Goal: Find specific page/section: Locate a particular part of the current website

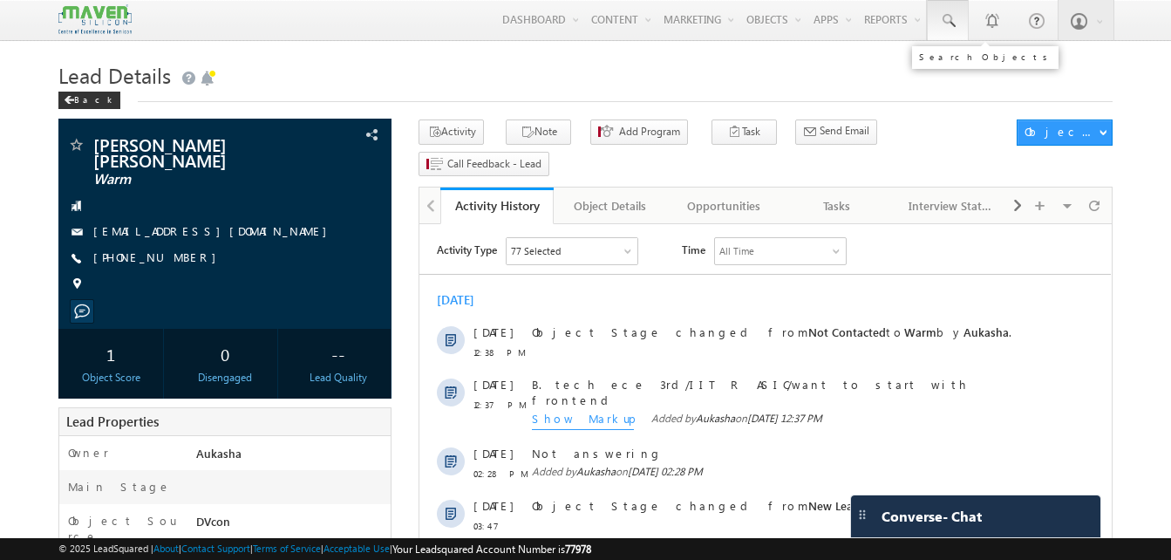
drag, startPoint x: 0, startPoint y: 0, endPoint x: 949, endPoint y: 26, distance: 949.3
click at [949, 26] on span at bounding box center [947, 20] width 17 height 17
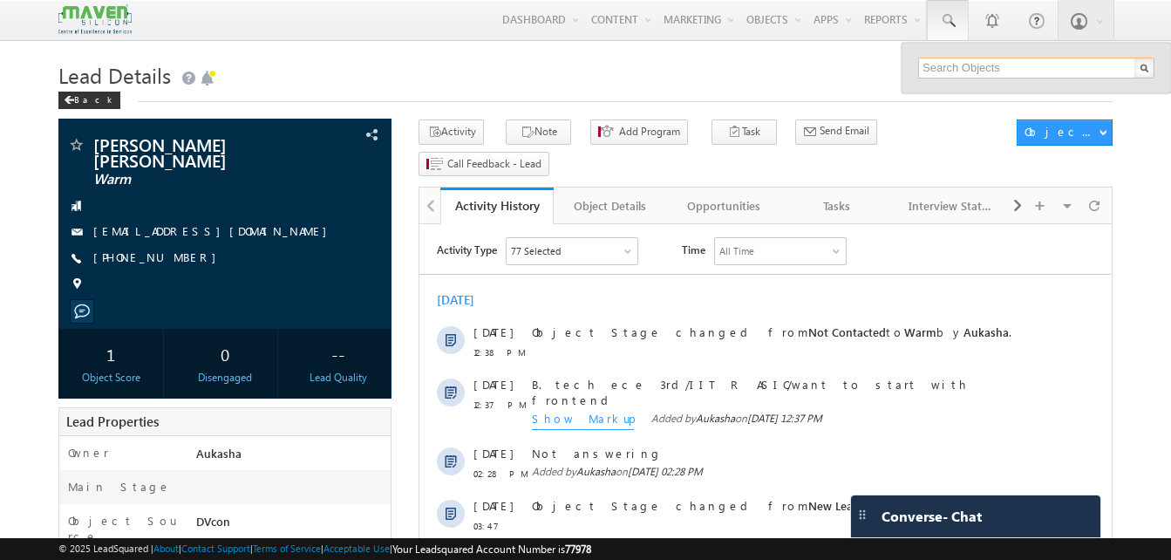
click at [954, 62] on input "text" at bounding box center [1036, 68] width 236 height 21
paste input "9945792270"
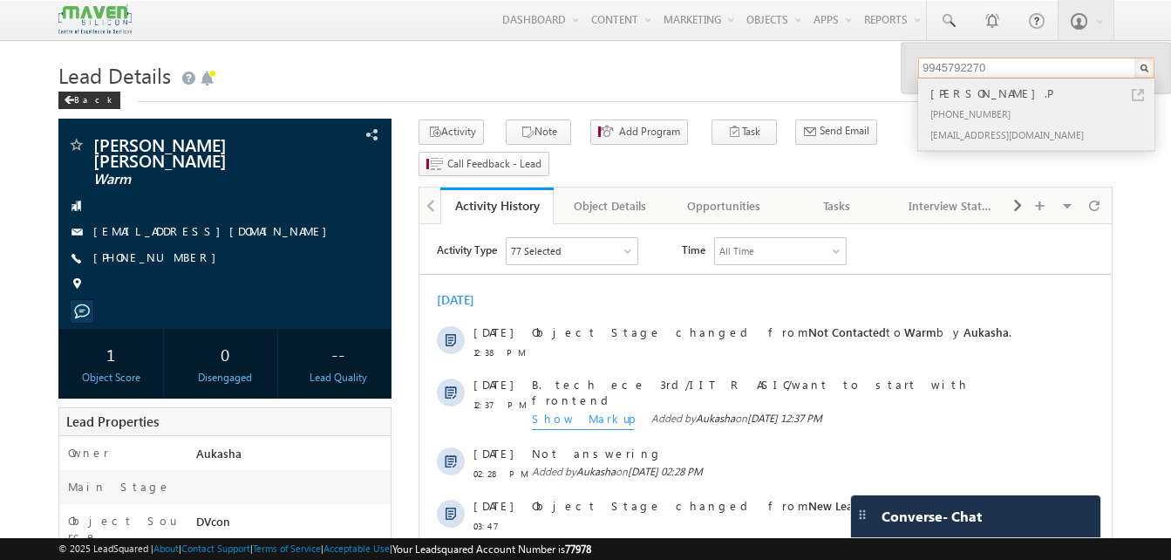
type input "9945792270"
click at [1138, 96] on link at bounding box center [1138, 95] width 12 height 12
click at [260, 79] on h1 "Lead Details" at bounding box center [585, 74] width 1054 height 34
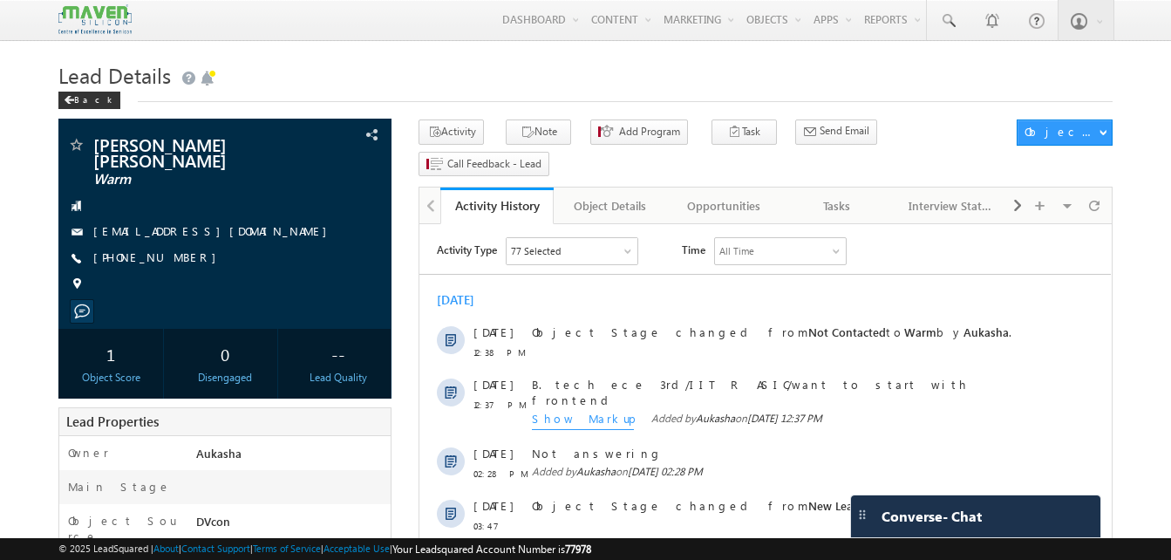
click at [283, 69] on h1 "Lead Details" at bounding box center [585, 74] width 1054 height 34
click at [653, 84] on h1 "Lead Details" at bounding box center [585, 74] width 1054 height 34
click at [705, 59] on h1 "Lead Details" at bounding box center [585, 74] width 1054 height 34
click at [734, 58] on h1 "Lead Details" at bounding box center [585, 74] width 1054 height 34
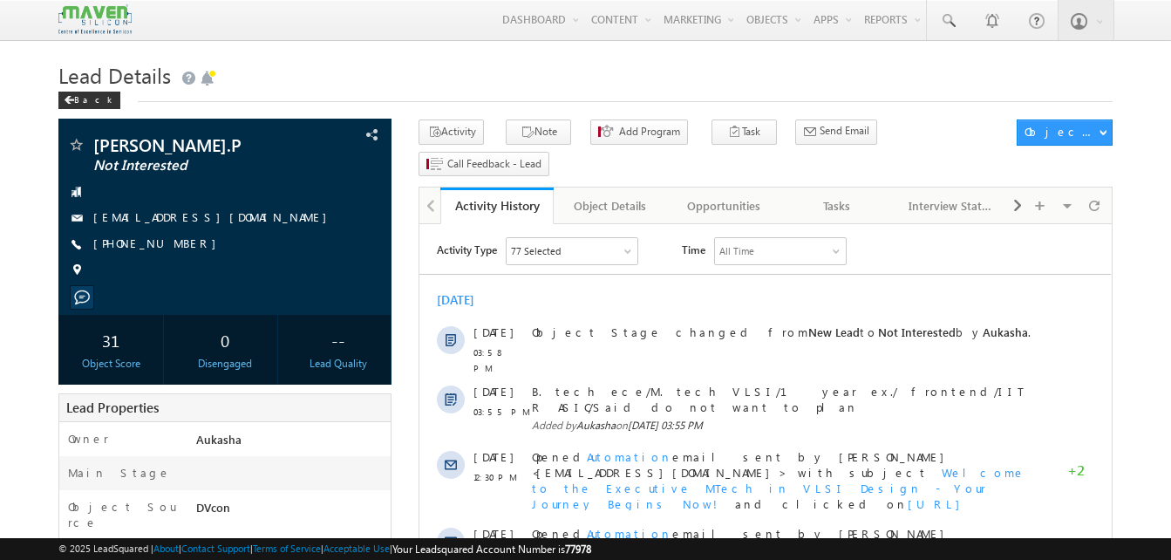
drag, startPoint x: 187, startPoint y: 212, endPoint x: 177, endPoint y: 219, distance: 11.9
click at [177, 219] on div "pp@marvell.com" at bounding box center [225, 217] width 316 height 17
copy div "pp@marvell.com"
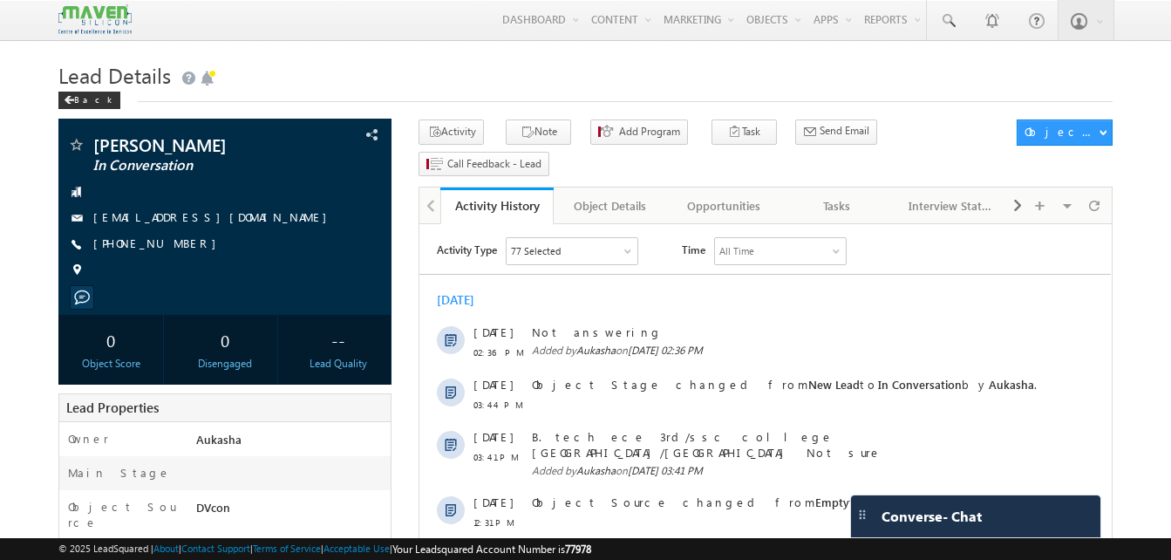
click at [537, 76] on h1 "Lead Details" at bounding box center [585, 74] width 1054 height 34
click at [514, 65] on h1 "Lead Details" at bounding box center [585, 74] width 1054 height 34
click at [647, 68] on h1 "Lead Details" at bounding box center [585, 74] width 1054 height 34
click at [958, 15] on link at bounding box center [948, 20] width 42 height 40
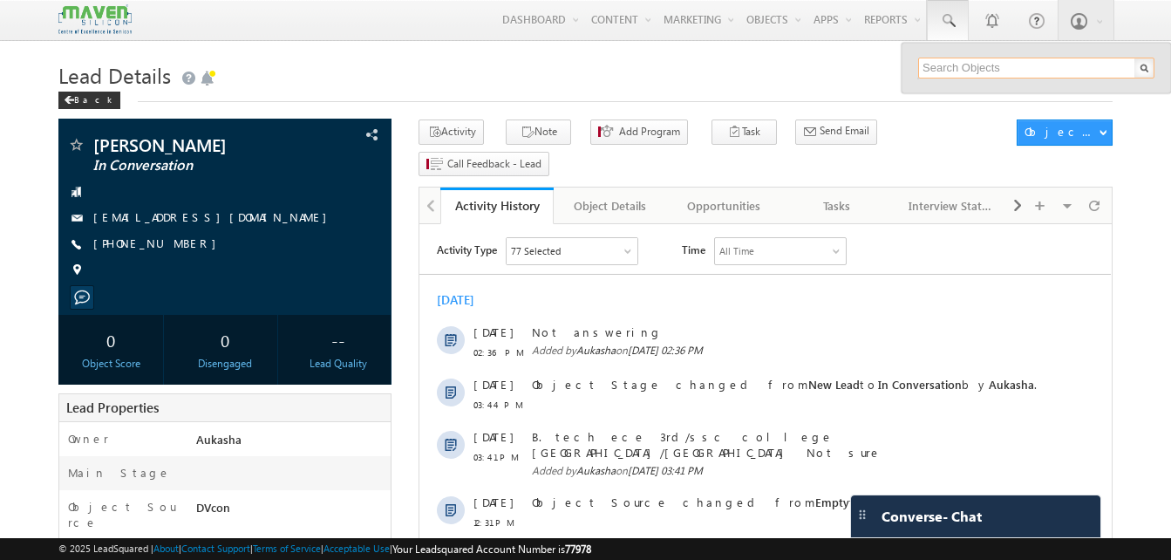
click at [970, 72] on input "text" at bounding box center [1036, 68] width 236 height 21
type input "9911992412"
click at [383, 92] on div "Back" at bounding box center [585, 96] width 1054 height 11
